Goal: Information Seeking & Learning: Learn about a topic

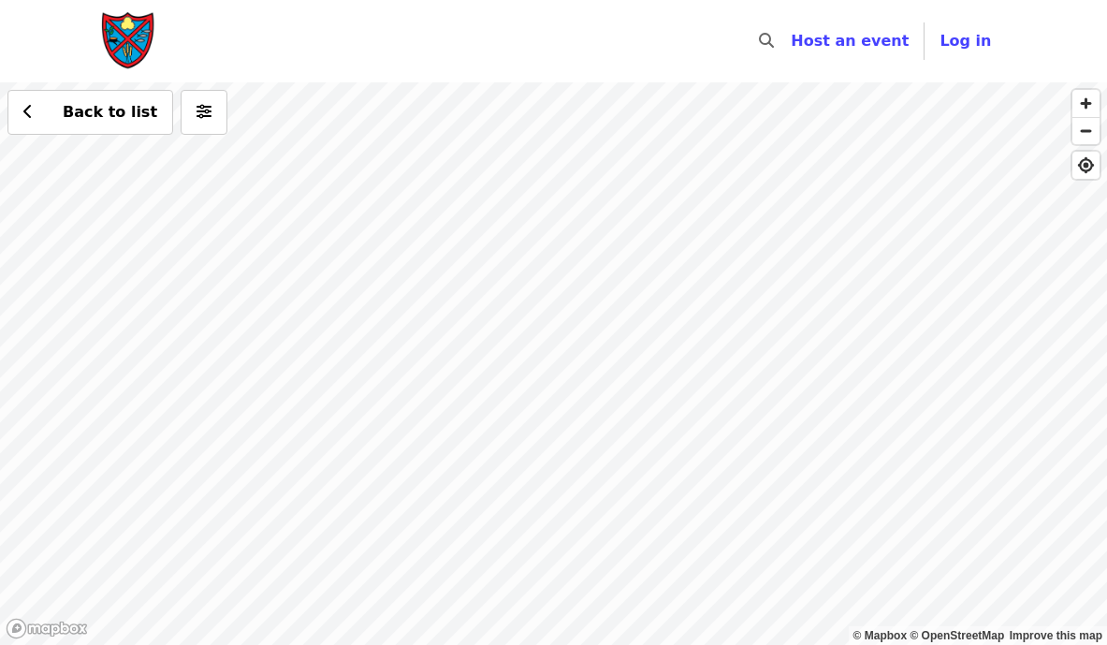
click at [488, 211] on div "Back to list" at bounding box center [553, 363] width 1107 height 562
click at [328, 314] on div "Back to list" at bounding box center [553, 363] width 1107 height 562
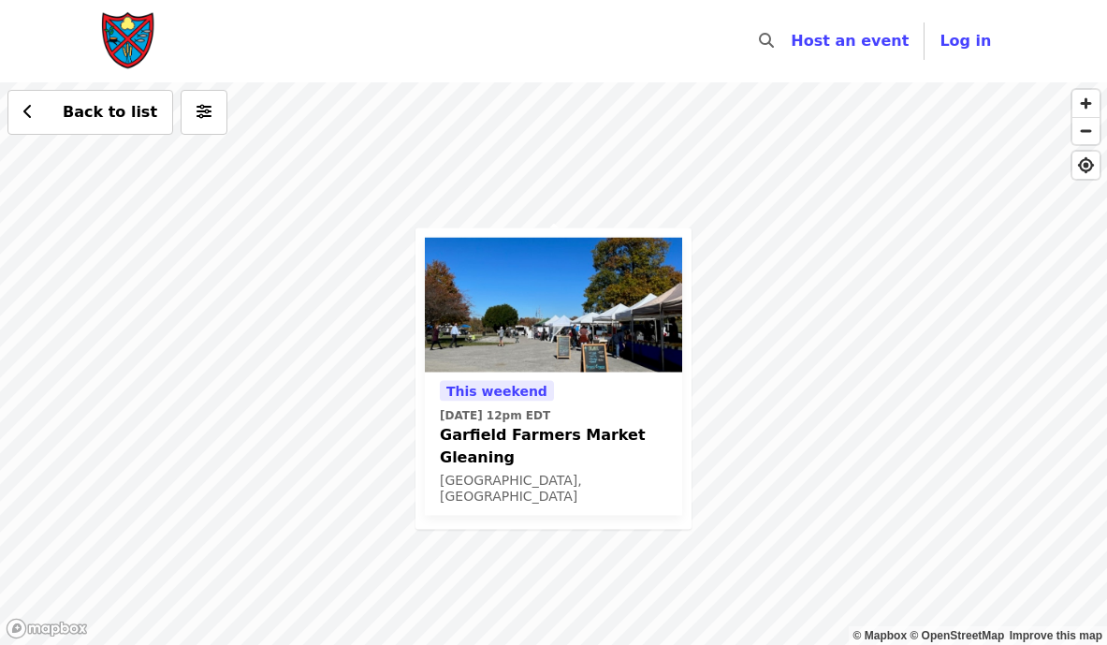
click at [356, 275] on div "This weekend [DATE] 12pm EDT Garfield Farmers Market Gleaning [GEOGRAPHIC_DATA]…" at bounding box center [553, 363] width 1107 height 562
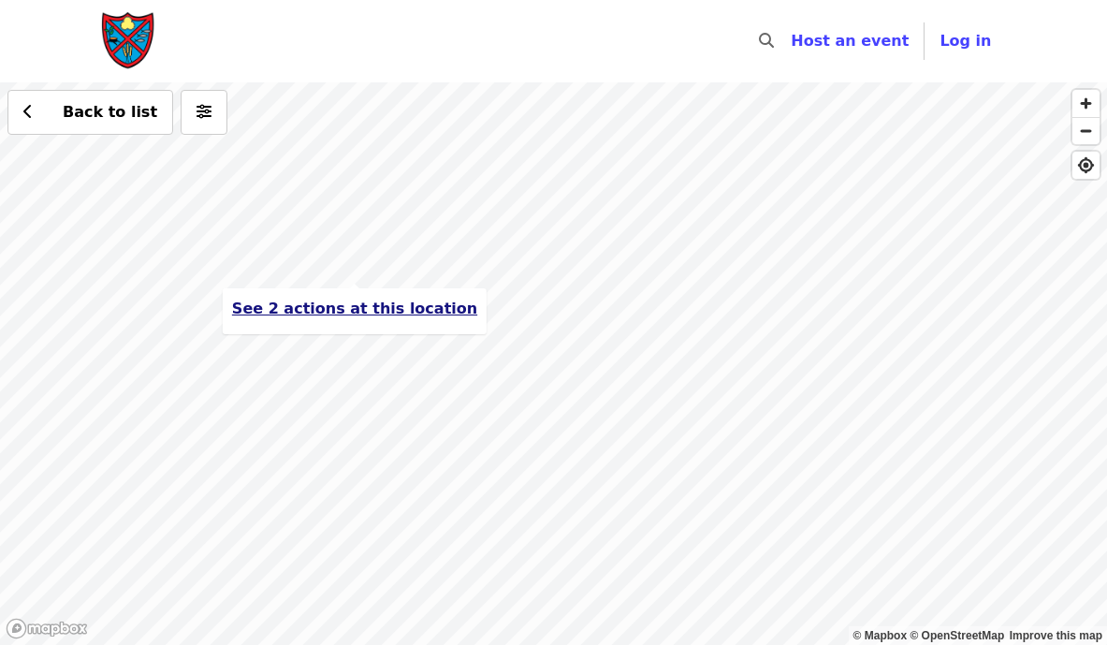
click at [365, 314] on span "See 2 actions at this location" at bounding box center [354, 308] width 245 height 18
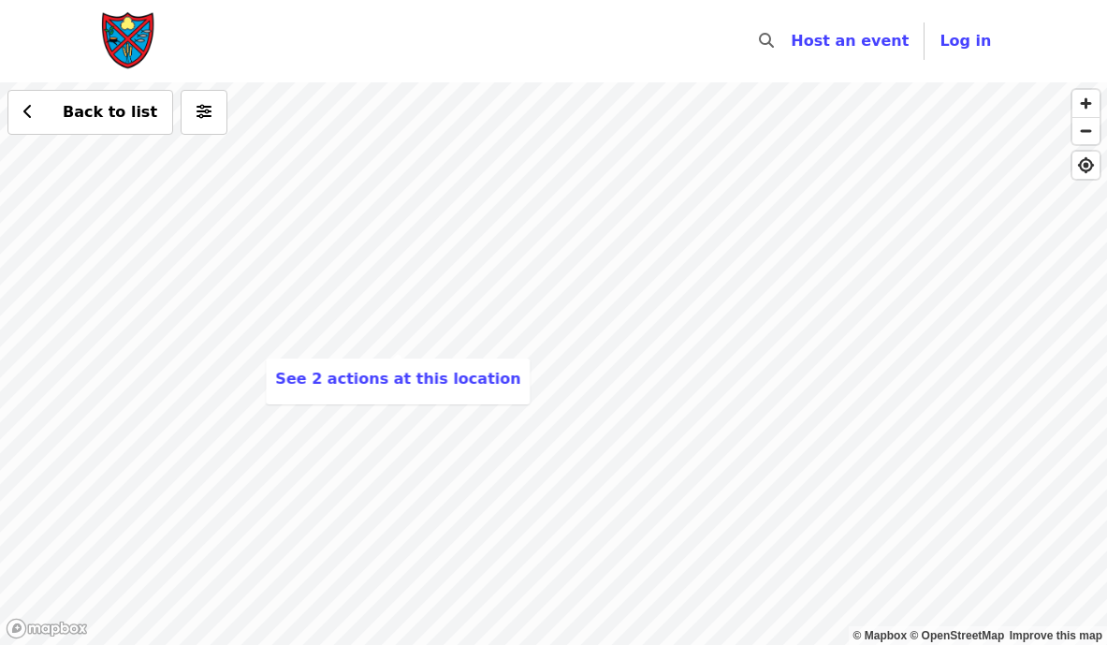
click at [511, 199] on div "See 2 actions at this location Back to list" at bounding box center [553, 363] width 1107 height 562
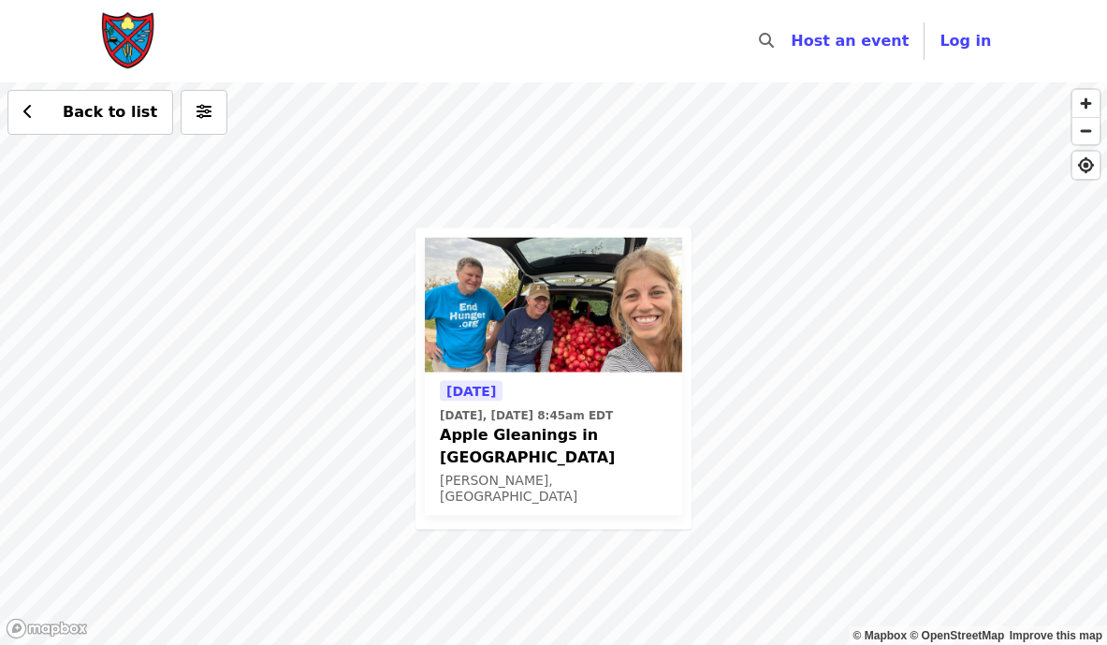
click at [831, 418] on div "[DATE] [DATE], [DATE] 8:45am EDT Apple Gleanings in [GEOGRAPHIC_DATA], [GEOGRAP…" at bounding box center [553, 363] width 1107 height 562
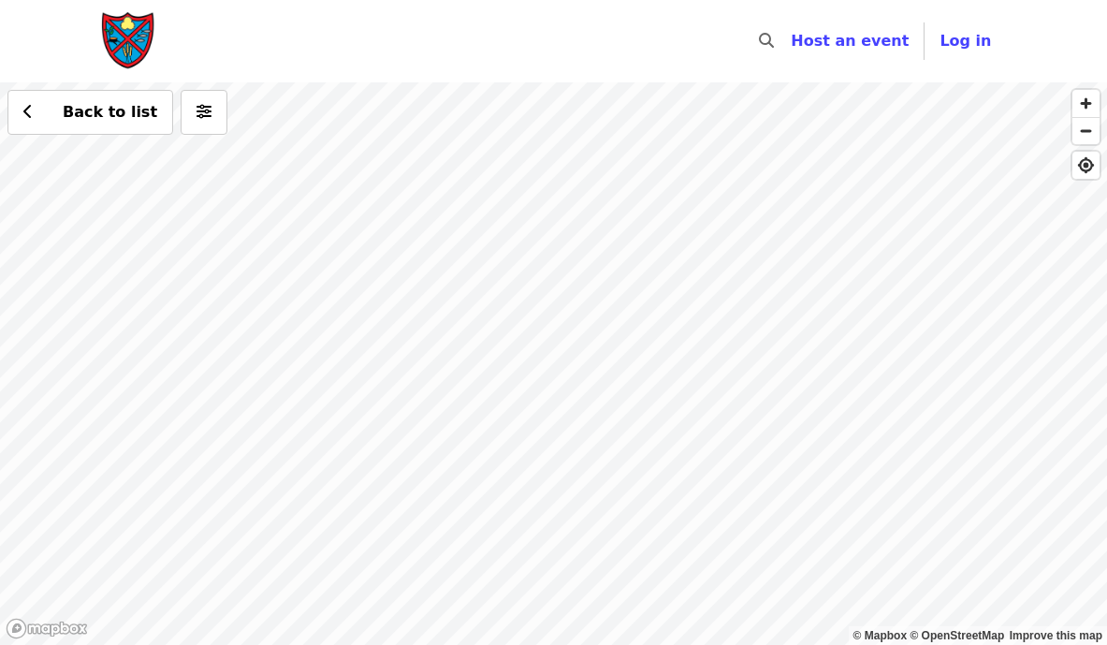
click at [580, 323] on div "Back to list" at bounding box center [553, 363] width 1107 height 562
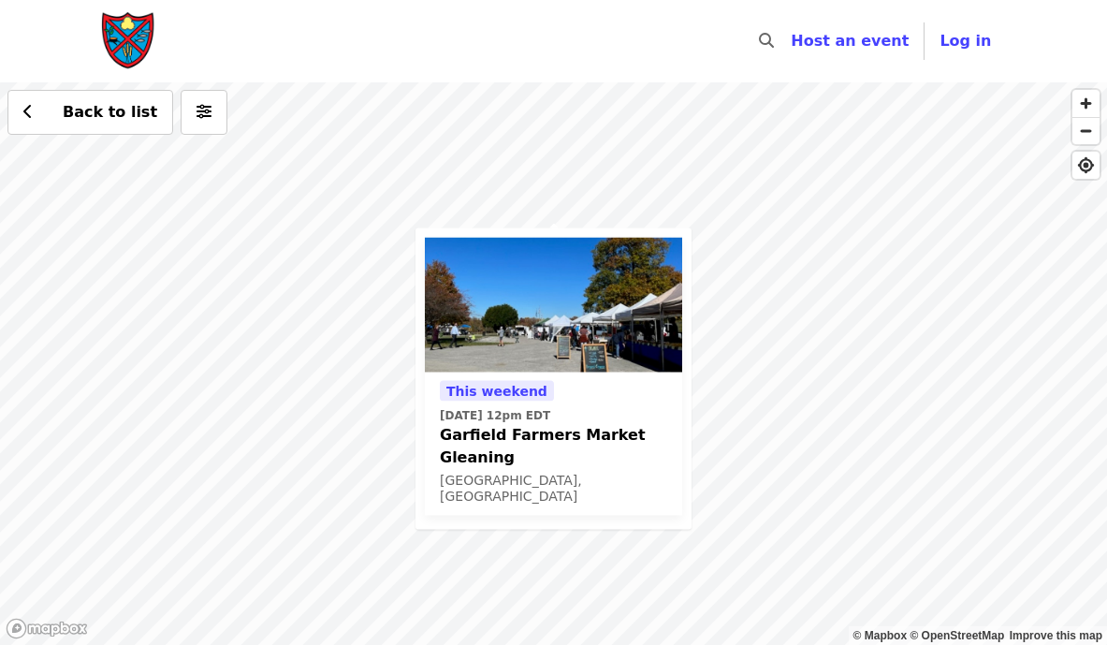
click at [361, 327] on div "This weekend [DATE] 12pm EDT Garfield Farmers Market Gleaning [GEOGRAPHIC_DATA]…" at bounding box center [553, 363] width 1107 height 562
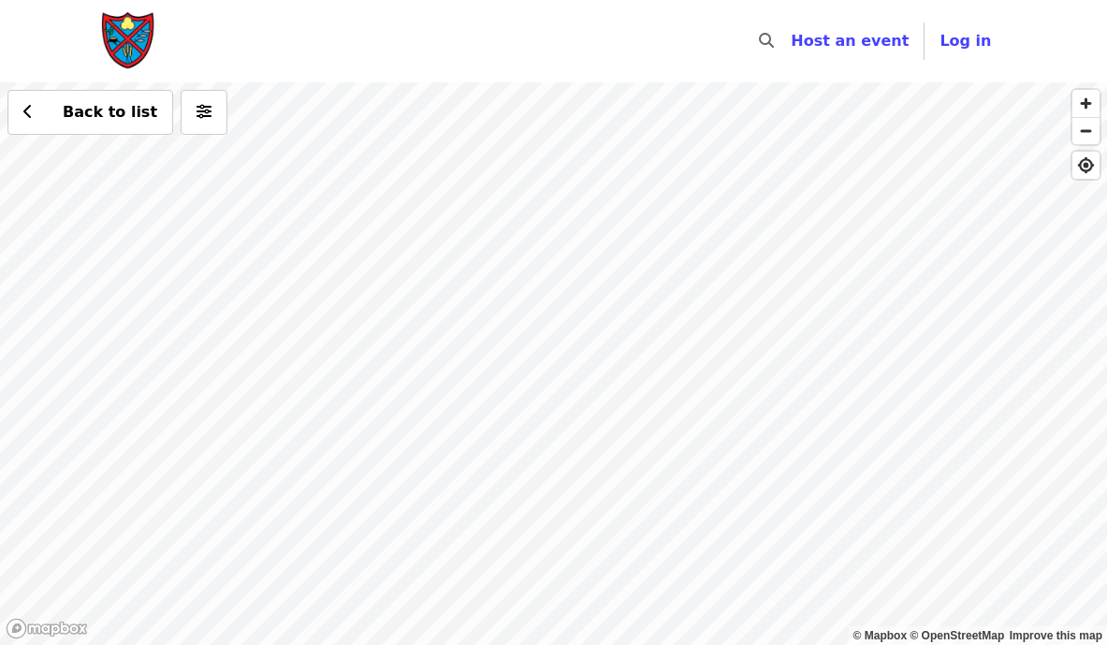
click at [412, 251] on div "Back to list" at bounding box center [553, 363] width 1107 height 562
click at [429, 263] on div "See 2 actions at this location Back to list" at bounding box center [553, 363] width 1107 height 562
click at [944, 386] on div "See 2 actions at this location Back to list" at bounding box center [553, 363] width 1107 height 562
click at [305, 306] on div "Back to list" at bounding box center [553, 363] width 1107 height 562
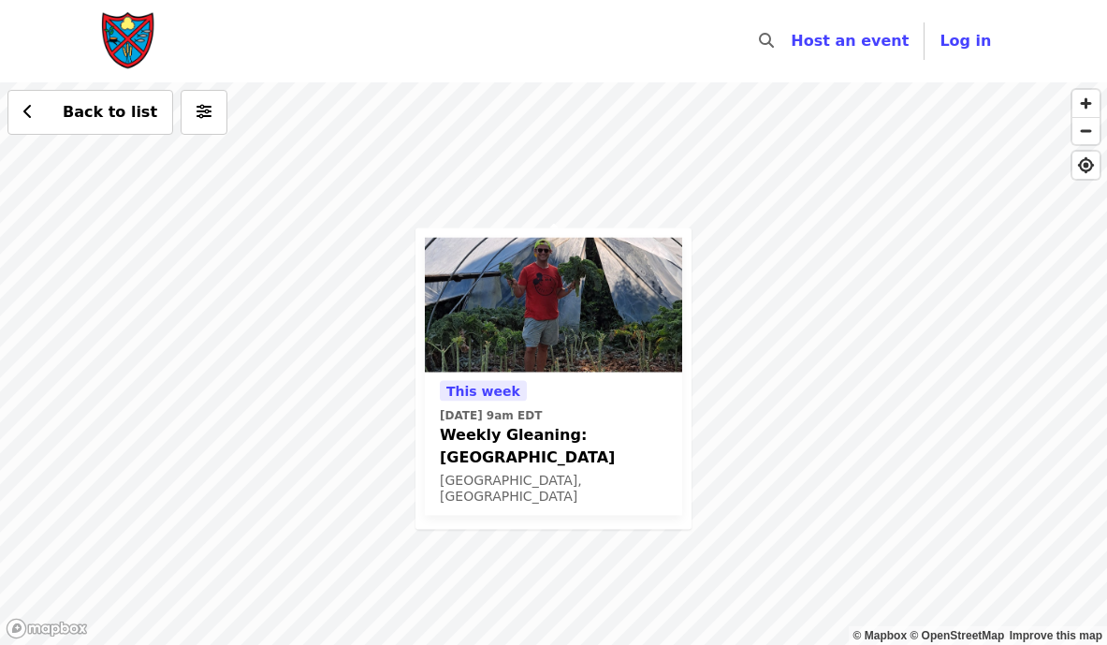
click at [772, 430] on div "[DATE][DATE] 9am EDT Weekly Gleaning: Our [GEOGRAPHIC_DATA], [GEOGRAPHIC_DATA] …" at bounding box center [553, 363] width 1107 height 562
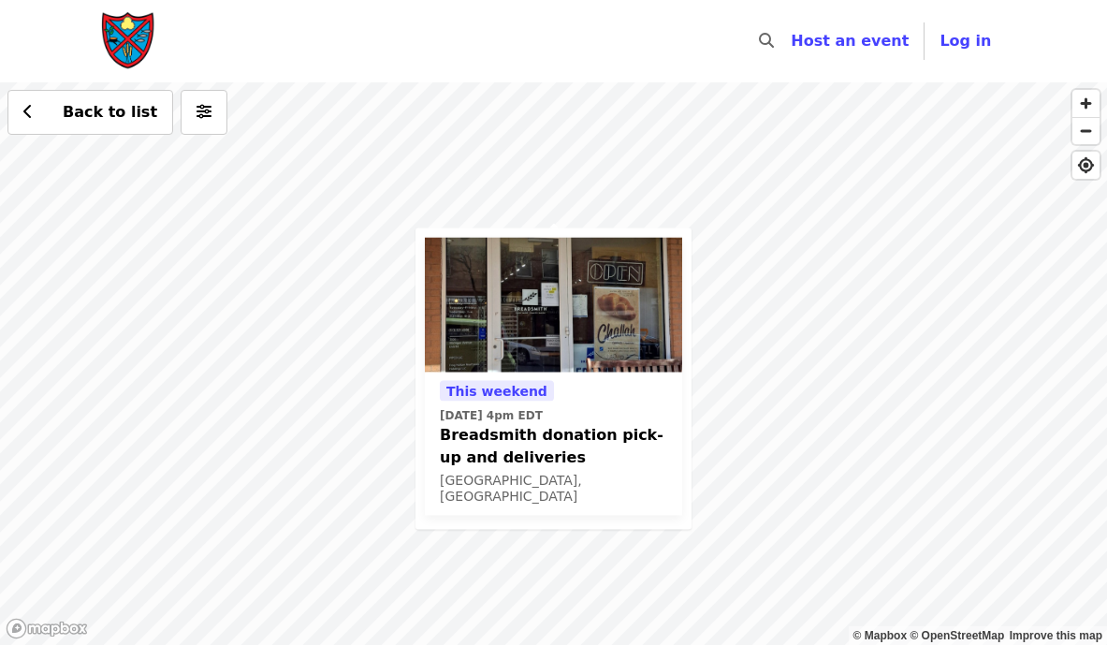
click at [348, 306] on div "This weekend [DATE] 4pm EDT Breadsmith donation pick-up and deliveries [GEOGRAP…" at bounding box center [553, 363] width 1107 height 562
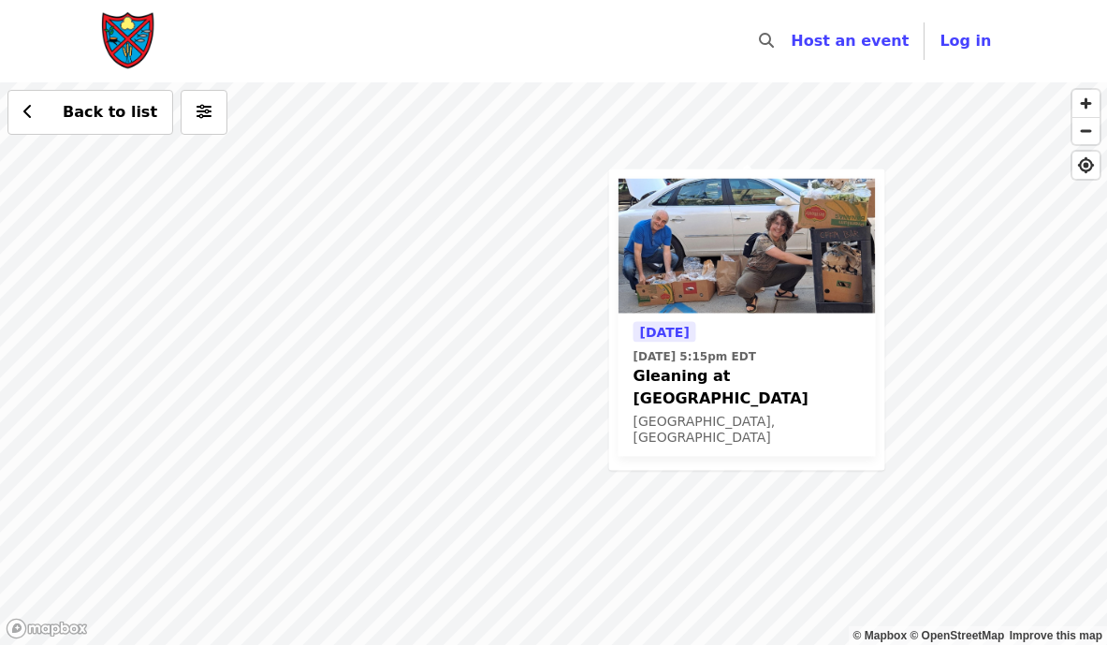
click at [952, 249] on div "[DATE] [DATE] 5:15pm EDT Gleaning at [GEOGRAPHIC_DATA], [GEOGRAPHIC_DATA] Back …" at bounding box center [553, 363] width 1107 height 562
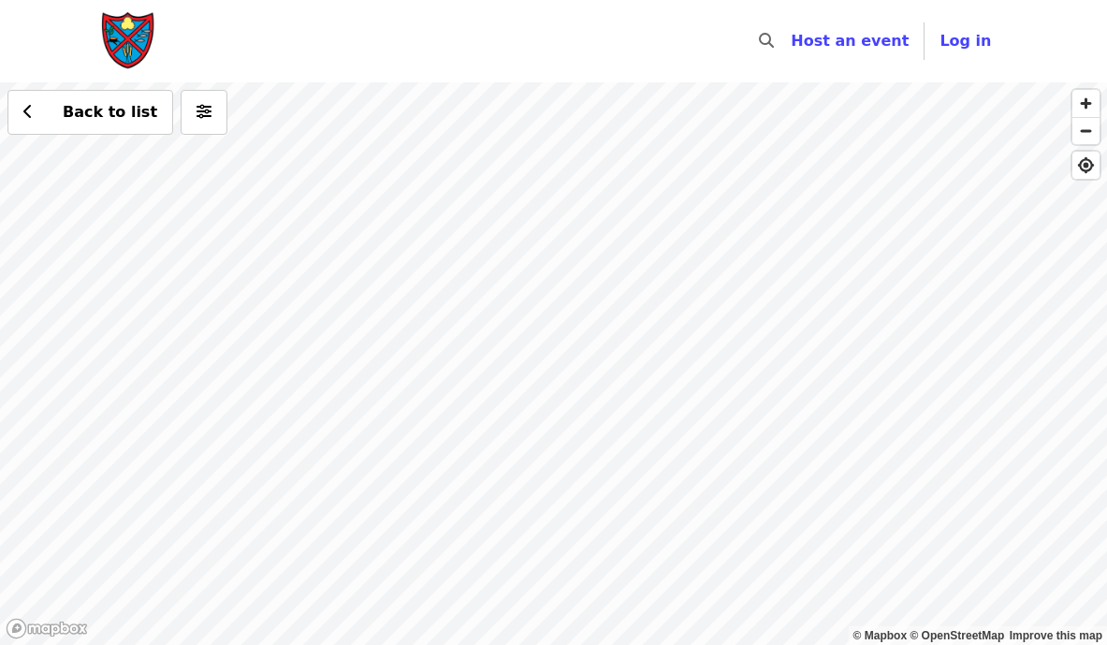
click at [802, 139] on div "Back to list" at bounding box center [553, 363] width 1107 height 562
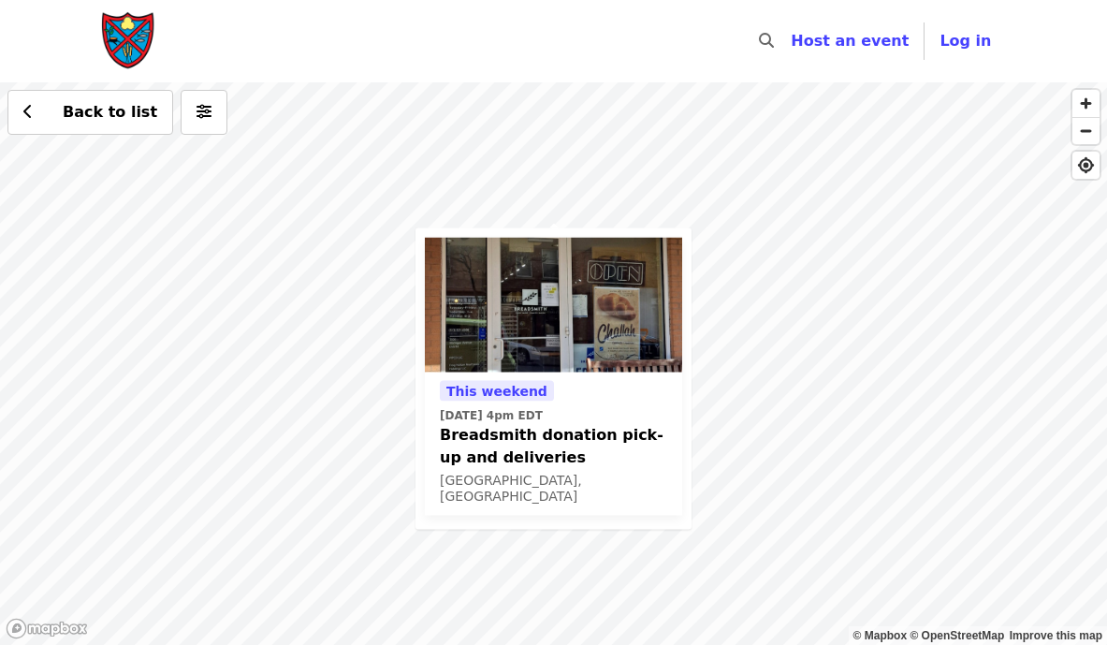
click at [567, 115] on div "This weekend [DATE] 4pm EDT Breadsmith donation pick-up and deliveries [GEOGRAP…" at bounding box center [553, 363] width 1107 height 562
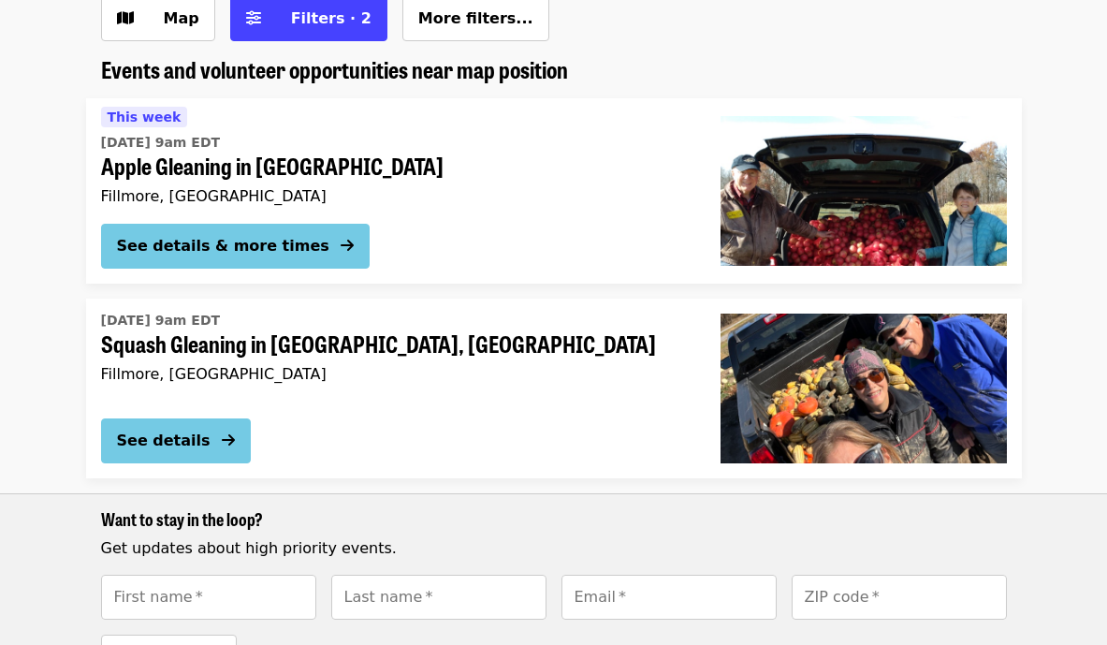
scroll to position [208, 0]
